Goal: Task Accomplishment & Management: Use online tool/utility

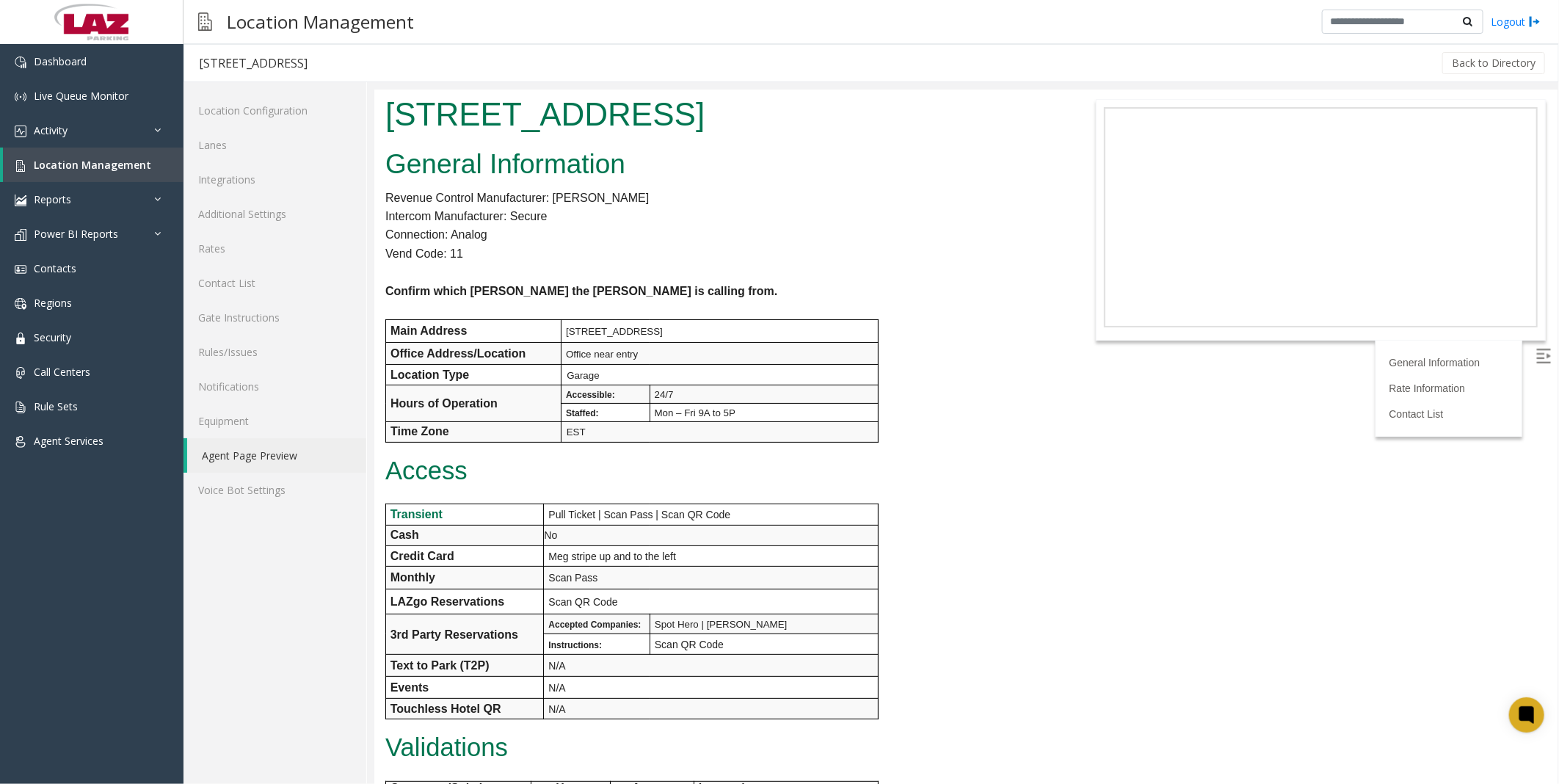
scroll to position [433, 0]
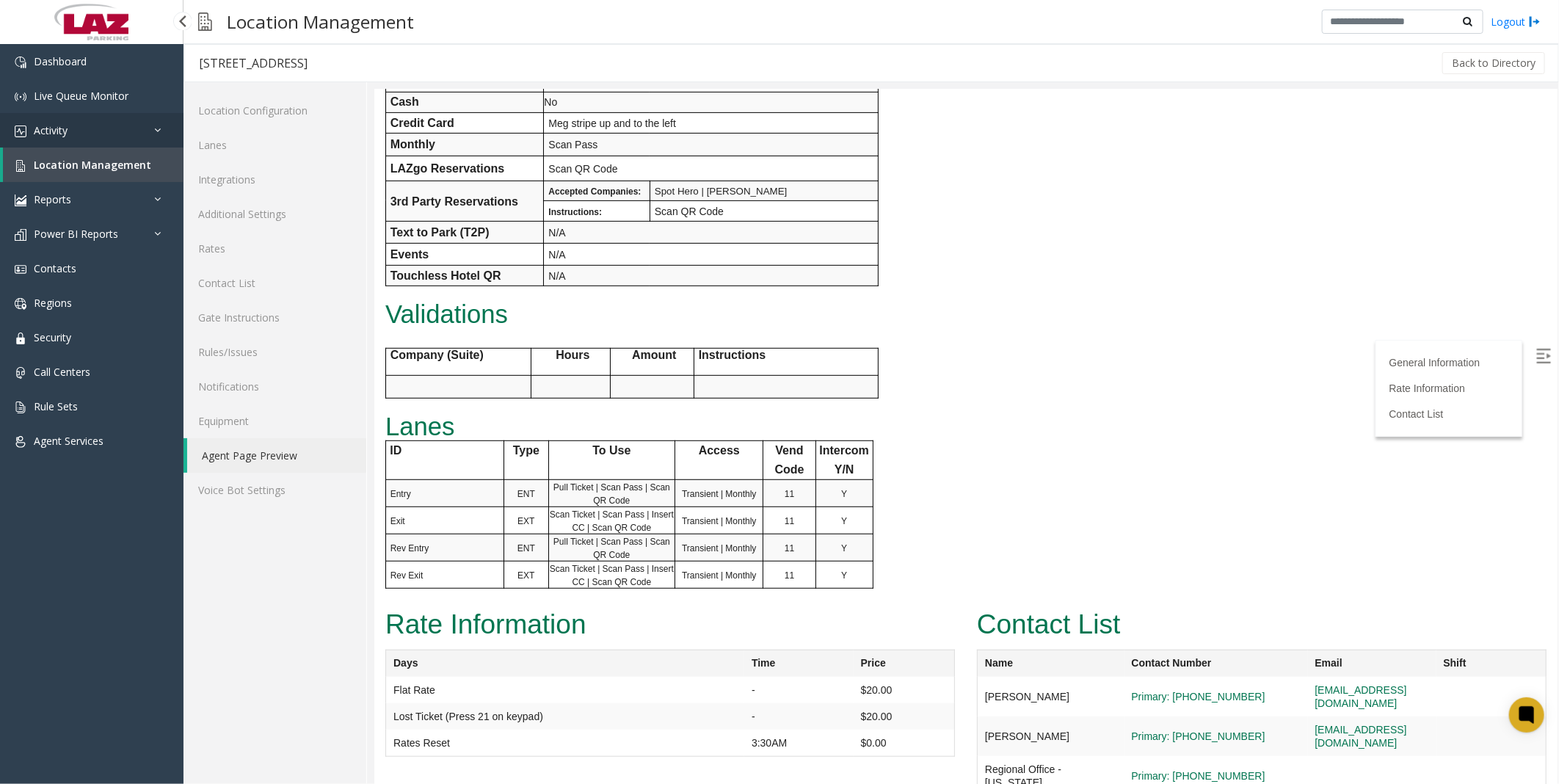
drag, startPoint x: 59, startPoint y: 123, endPoint x: 78, endPoint y: 150, distance: 33.0
click at [59, 123] on span "Activity" at bounding box center [50, 130] width 33 height 14
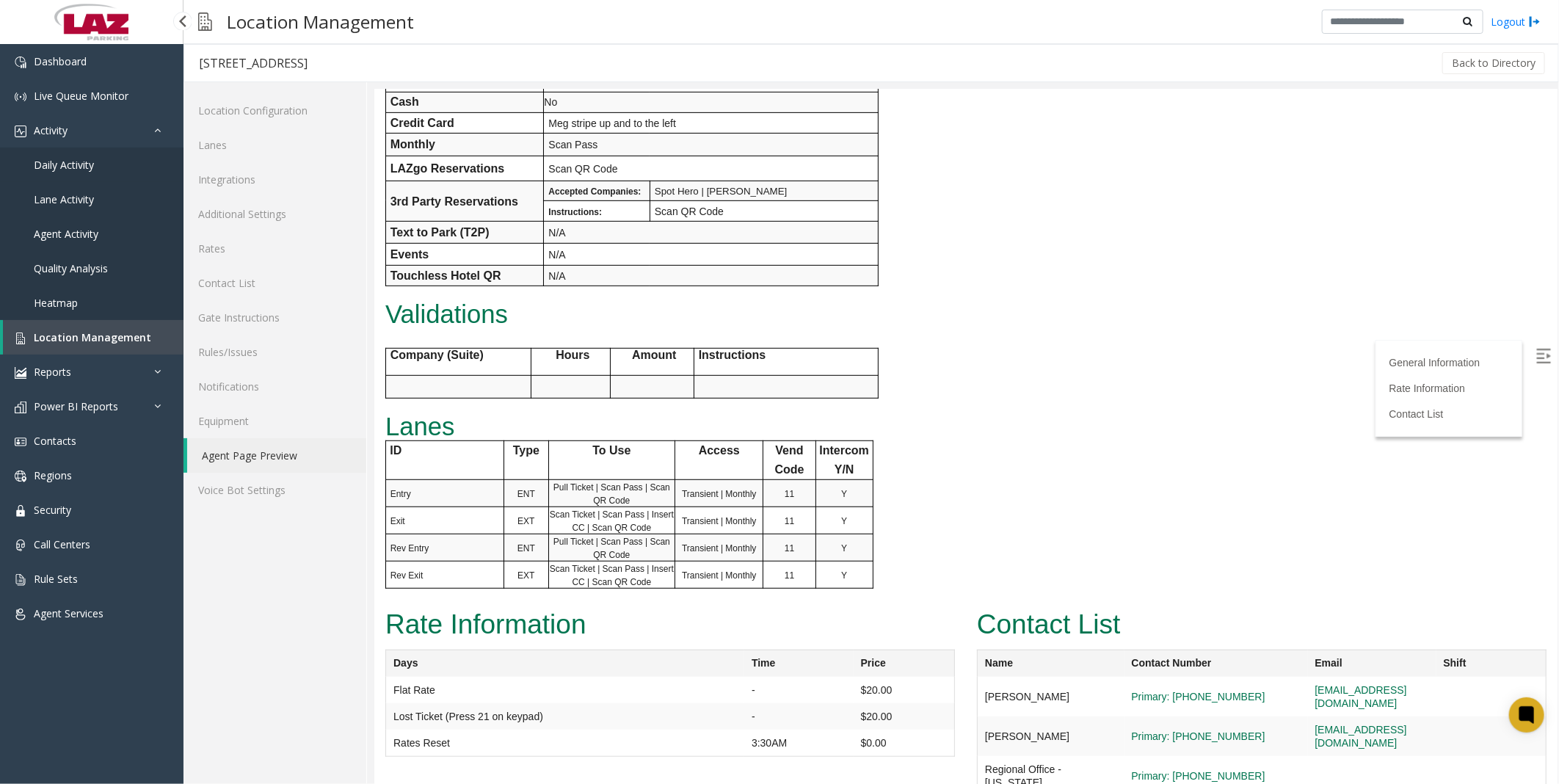
click at [81, 171] on link "Daily Activity" at bounding box center [91, 164] width 183 height 34
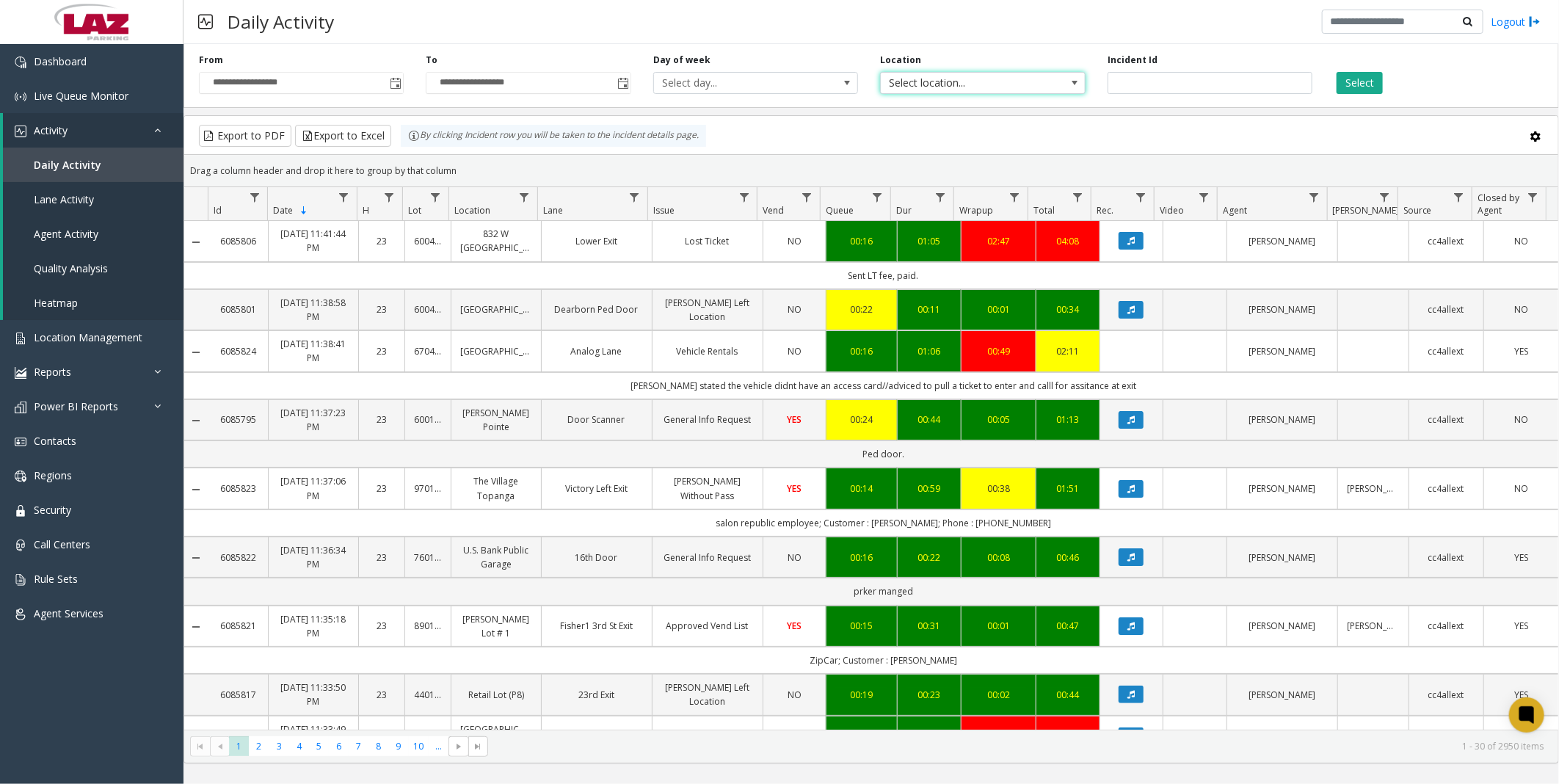
click at [992, 83] on span "Select location..." at bounding box center [962, 83] width 163 height 21
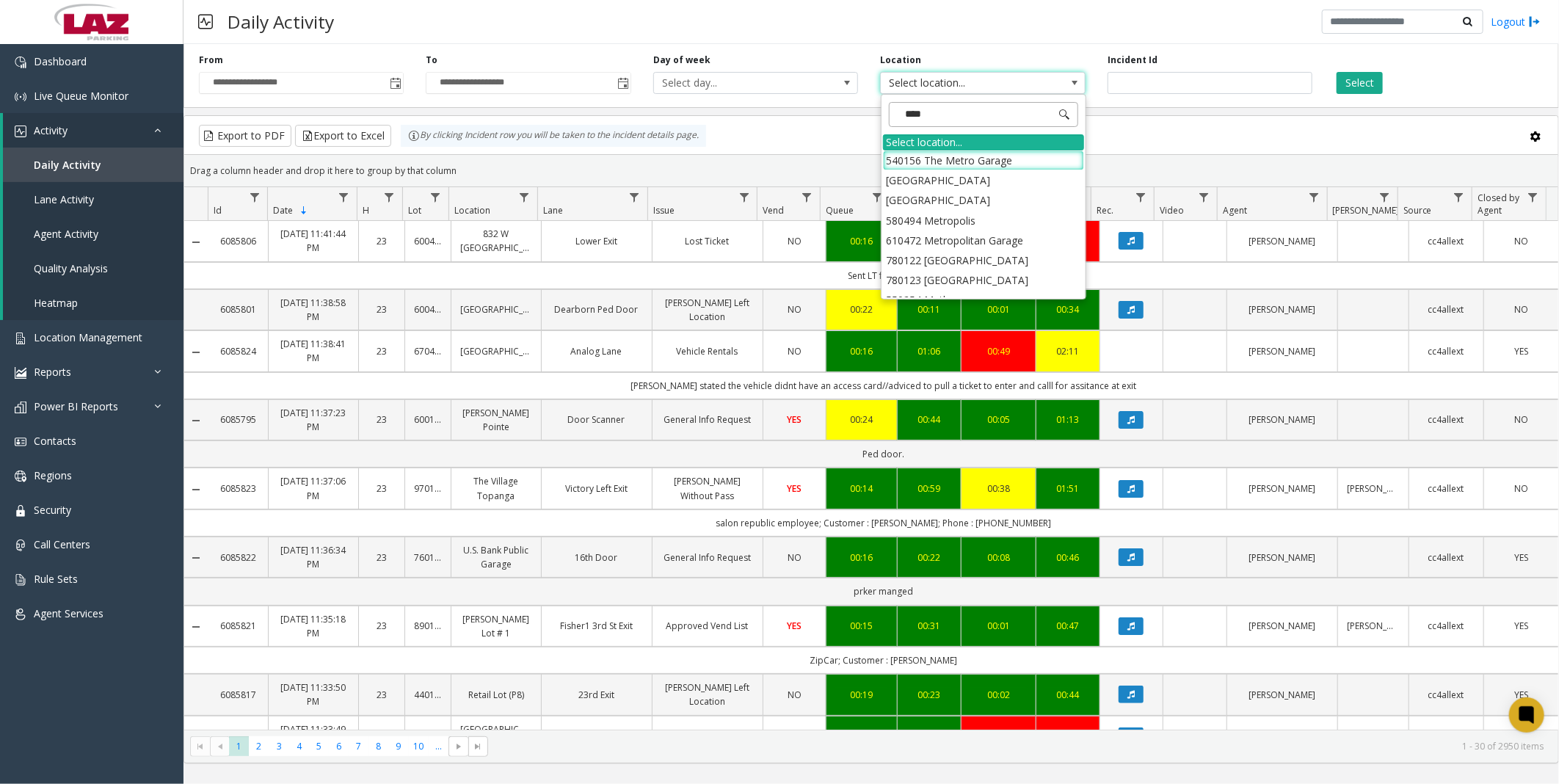
type input "*****"
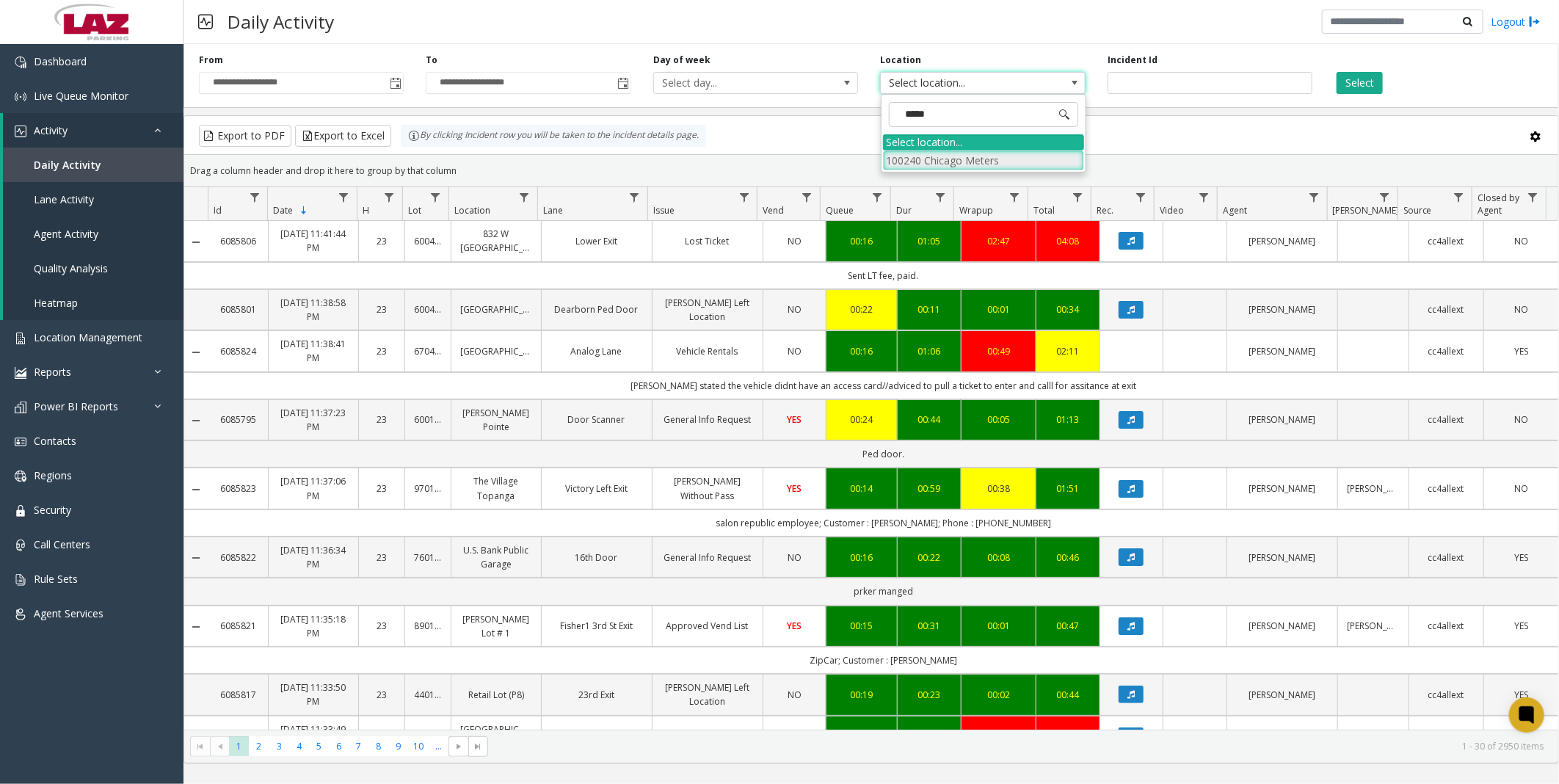
click at [913, 150] on li "100240 Chicago Meters" at bounding box center [983, 160] width 201 height 20
click at [1381, 87] on button "Select" at bounding box center [1359, 83] width 46 height 22
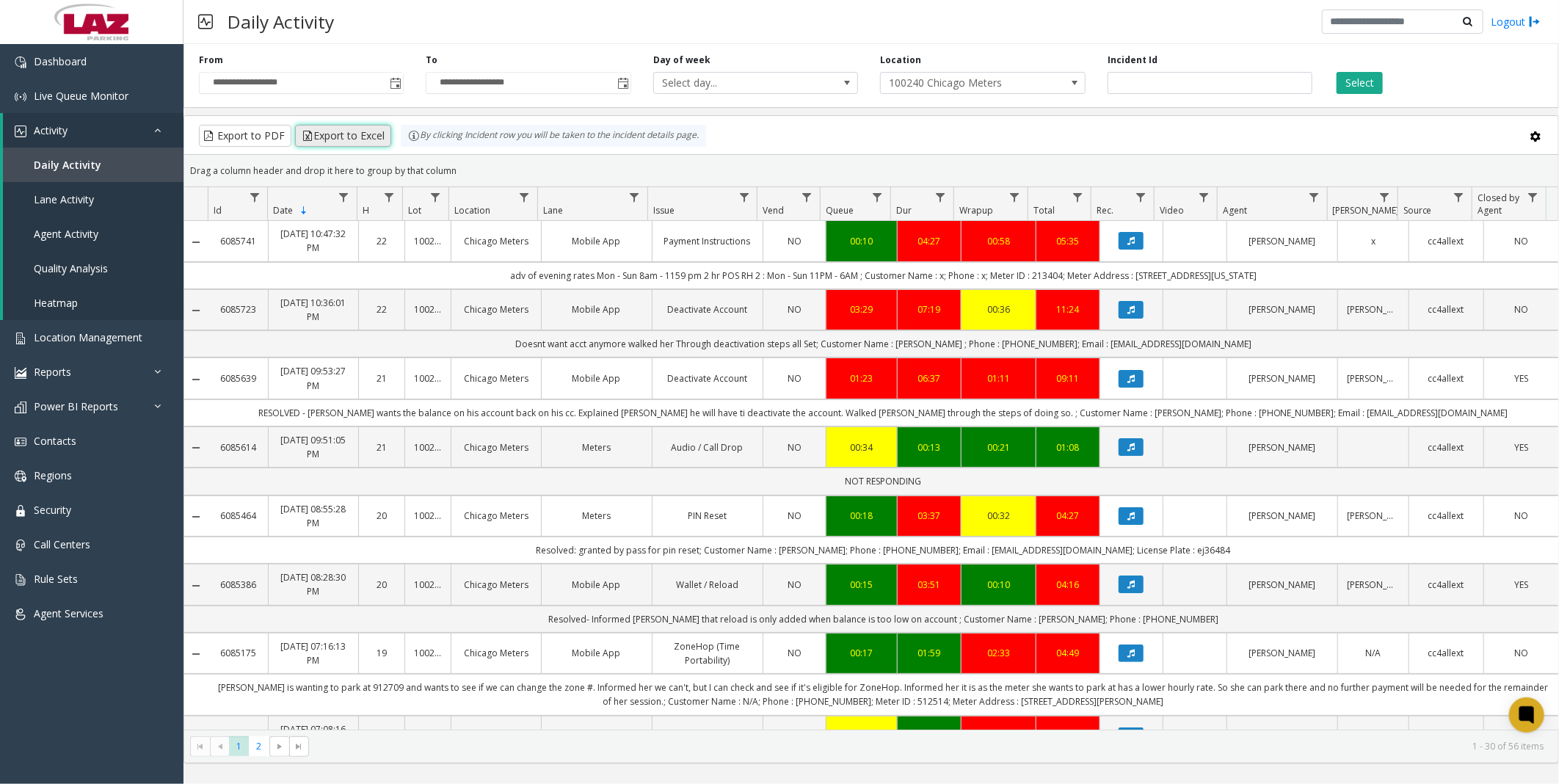
click at [340, 135] on button "Export to Excel" at bounding box center [343, 135] width 96 height 22
